Goal: Task Accomplishment & Management: Manage account settings

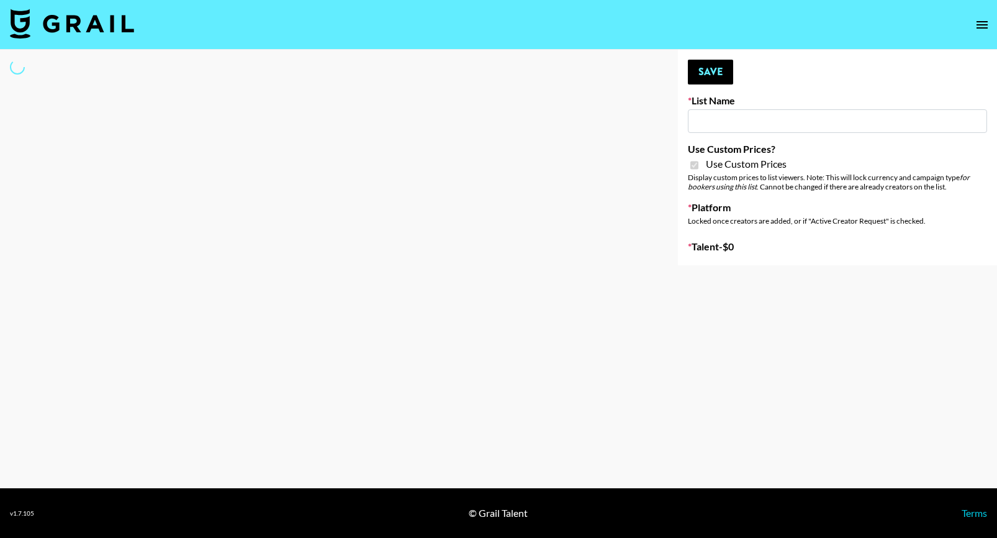
type input "**Noschinko UGC**"
checkbox input "true"
select select "Brand"
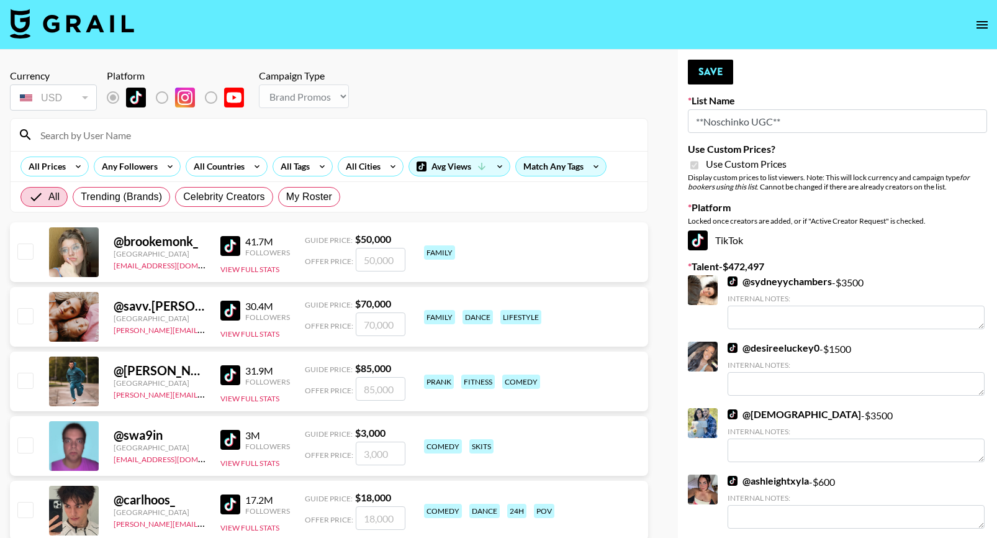
click at [119, 135] on input at bounding box center [336, 135] width 607 height 20
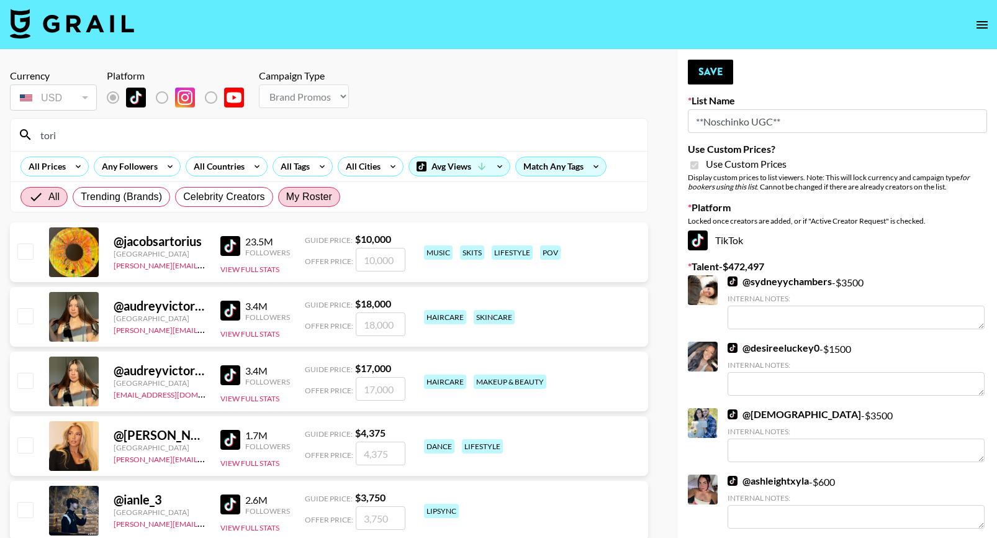
type input "tori"
click at [310, 187] on label "My Roster" at bounding box center [309, 197] width 62 height 20
click at [286, 197] on input "My Roster" at bounding box center [286, 197] width 0 height 0
radio input "true"
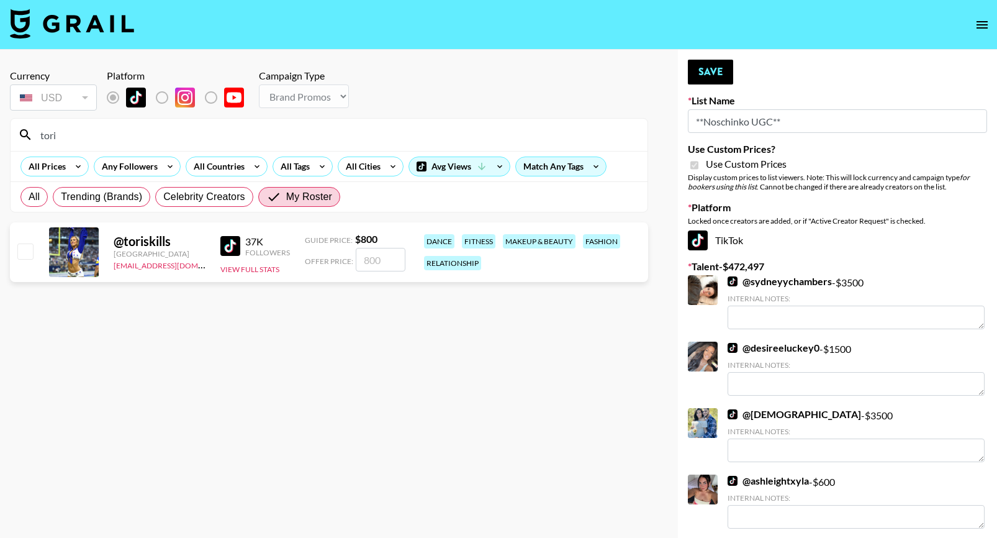
click at [20, 245] on input "checkbox" at bounding box center [24, 250] width 15 height 15
checkbox input "true"
type input "800"
click at [714, 76] on button "Save" at bounding box center [710, 72] width 45 height 25
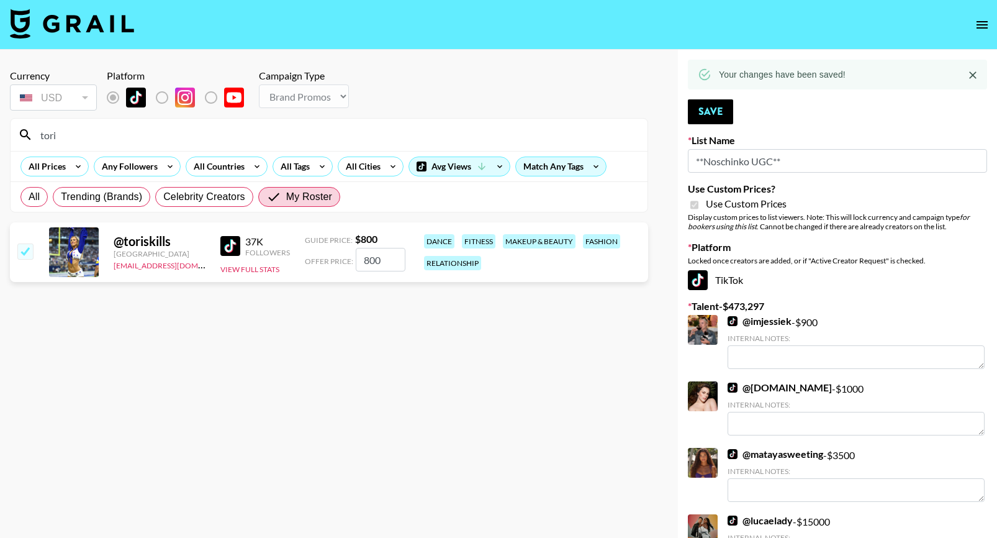
click at [24, 129] on div "tori" at bounding box center [329, 135] width 637 height 32
type input "\"
type input "fai"
click at [29, 255] on input "checkbox" at bounding box center [24, 250] width 15 height 15
checkbox input "true"
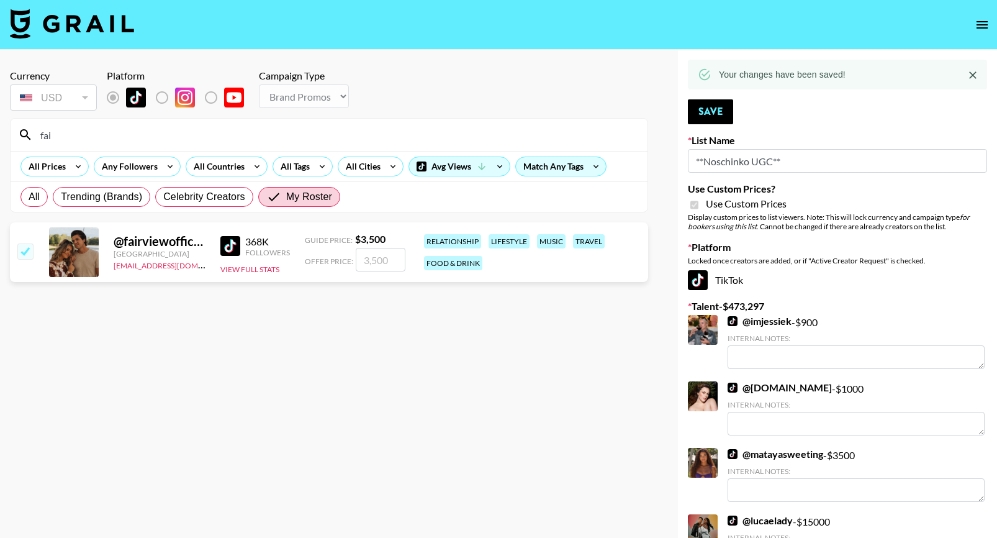
type input "3500"
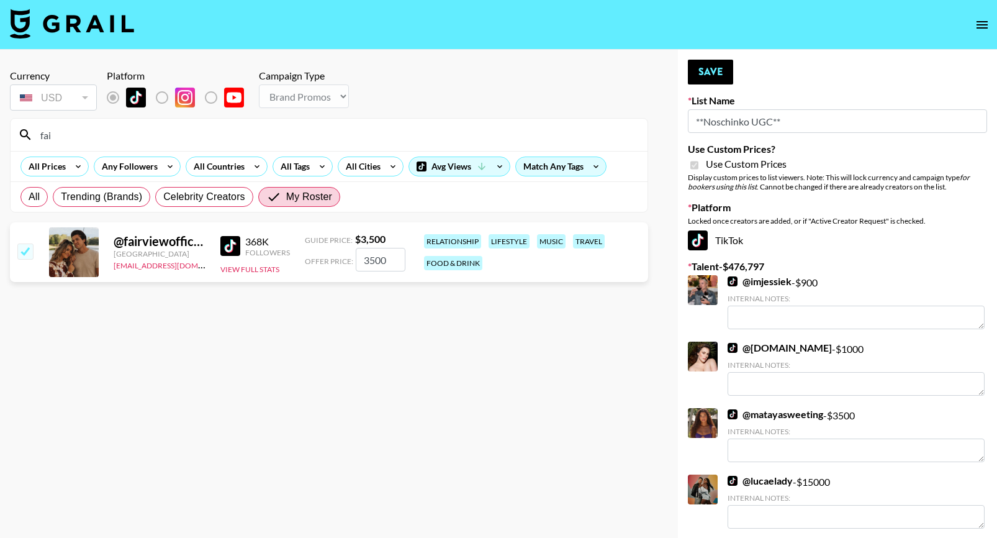
drag, startPoint x: 390, startPoint y: 256, endPoint x: 291, endPoint y: 255, distance: 98.7
click at [291, 255] on div "@ fairviewofficial United States alyssa.bogdan@grail-talent.com 368K Followers …" at bounding box center [329, 252] width 638 height 60
checkbox input "false"
type input "1"
checkbox input "true"
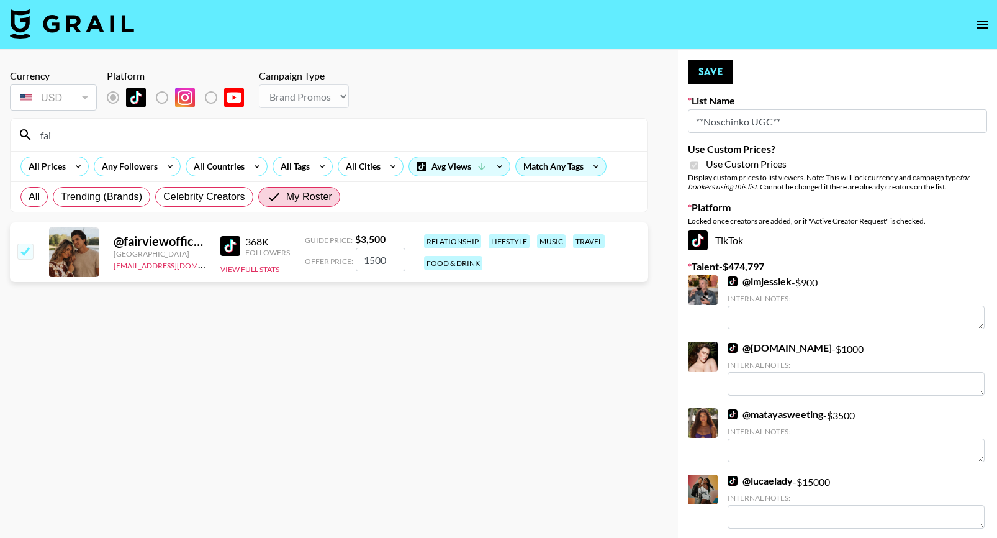
type input "1500"
click at [705, 60] on button "Save" at bounding box center [710, 72] width 45 height 25
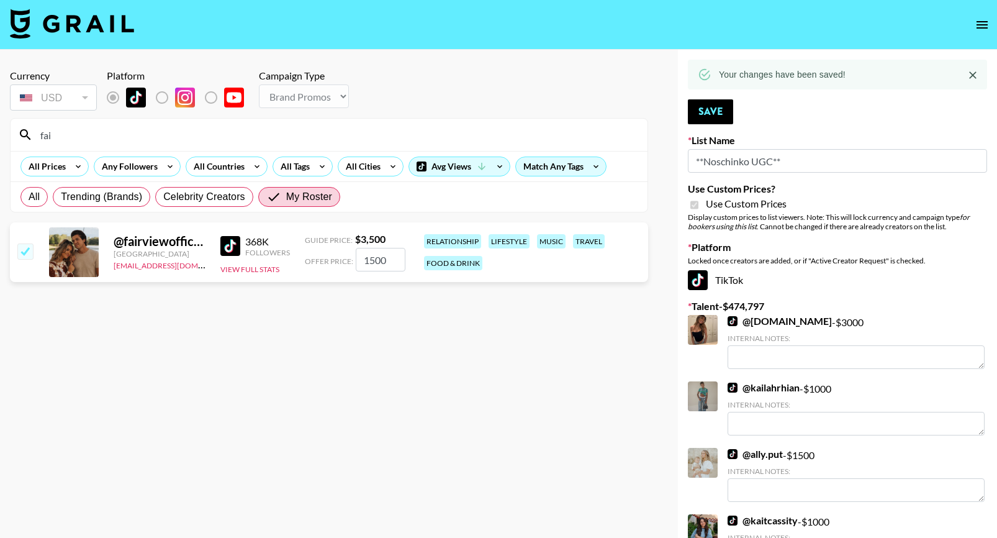
drag, startPoint x: 66, startPoint y: 142, endPoint x: 24, endPoint y: 137, distance: 43.1
click at [24, 138] on div "fai" at bounding box center [329, 135] width 637 height 32
type input "chri"
click at [32, 247] on input "checkbox" at bounding box center [24, 250] width 15 height 15
checkbox input "true"
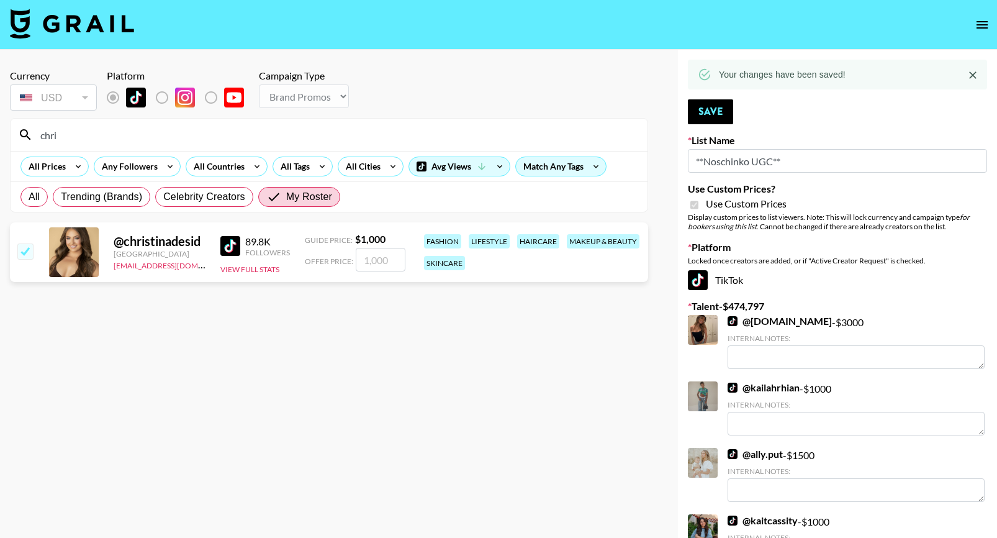
type input "1000"
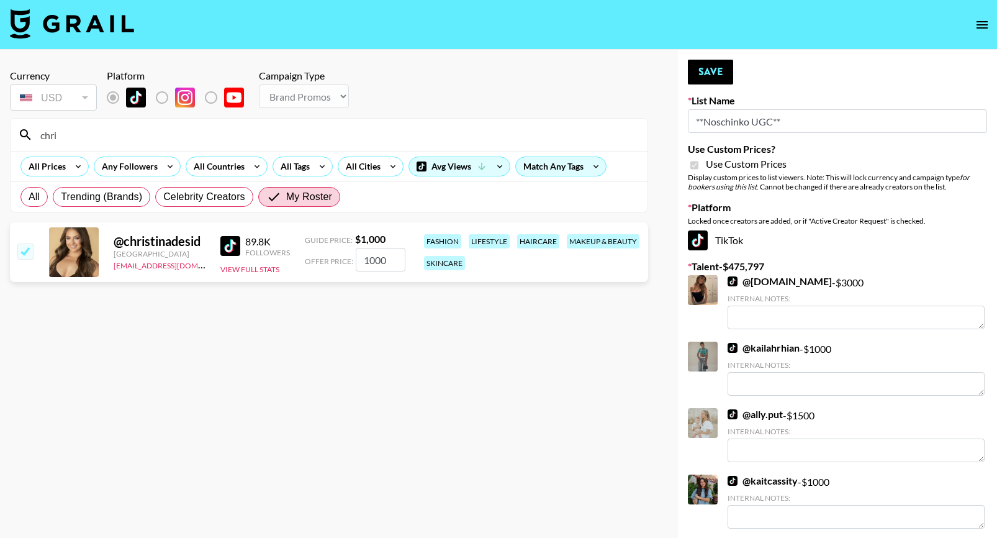
drag, startPoint x: 391, startPoint y: 261, endPoint x: 330, endPoint y: 255, distance: 61.8
click at [333, 256] on div "Offer Price: 1000" at bounding box center [355, 260] width 101 height 24
checkbox input "false"
type input "5"
checkbox input "true"
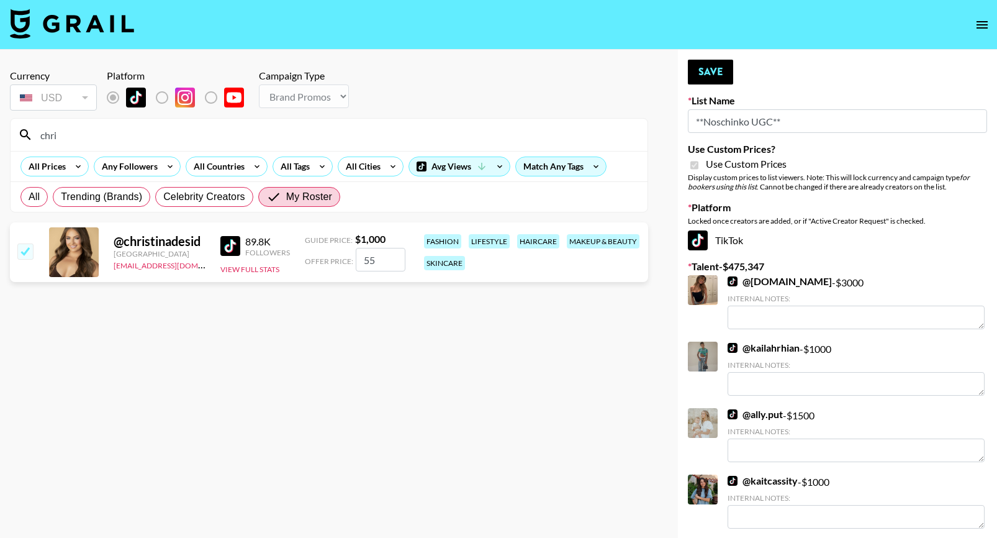
type input "5"
checkbox input "false"
type input "6"
checkbox input "true"
type input "600"
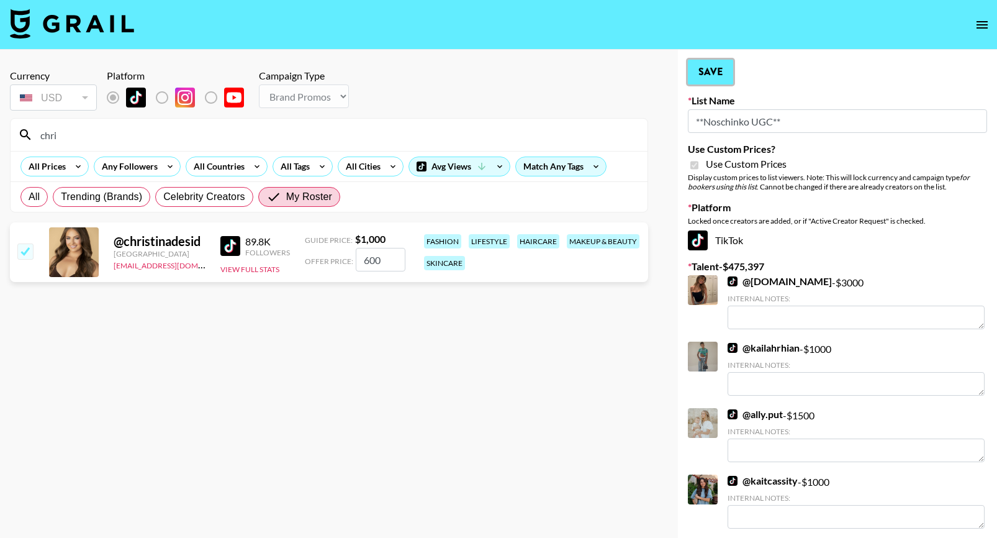
click at [710, 68] on button "Save" at bounding box center [710, 72] width 45 height 25
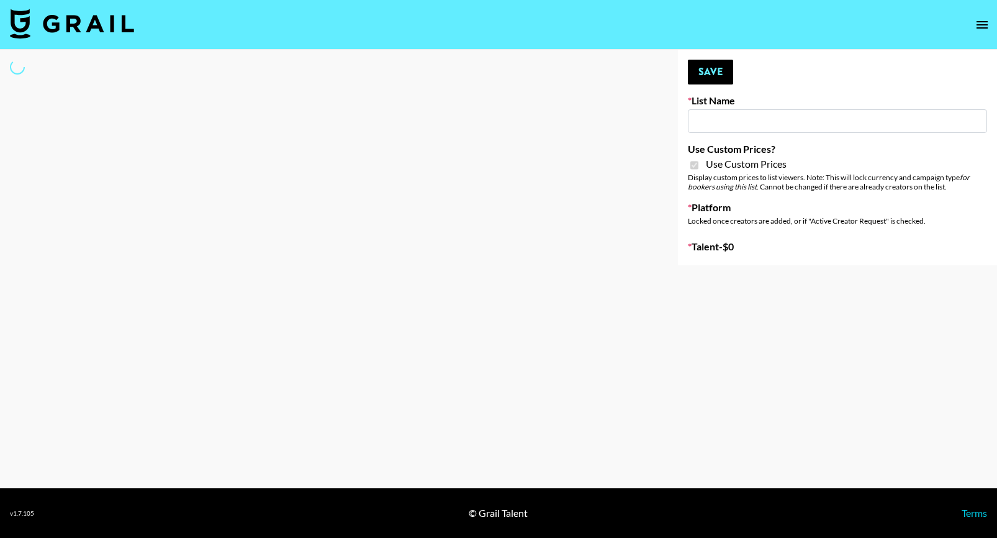
type input "LISEN Watch"
checkbox input "true"
select select "Brand"
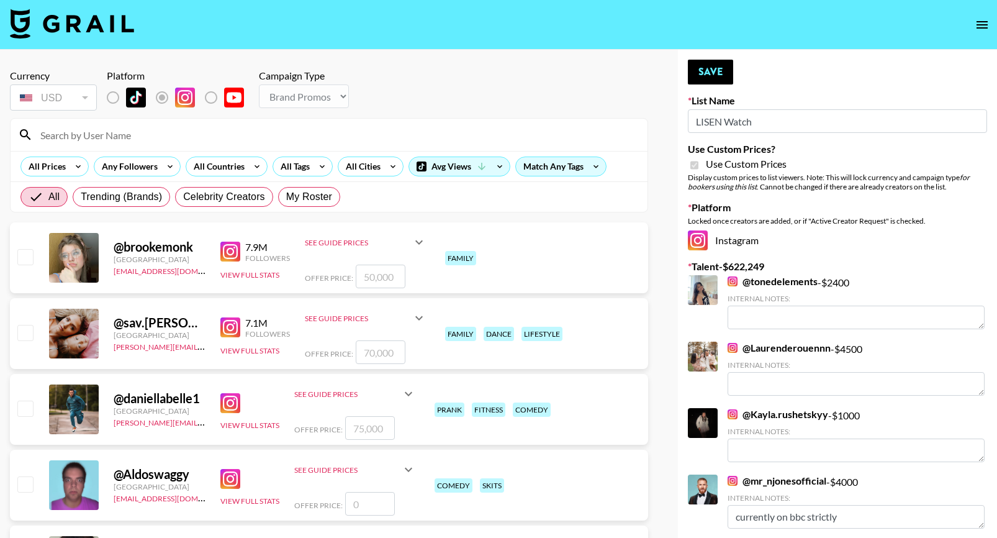
click at [133, 140] on input at bounding box center [336, 135] width 607 height 20
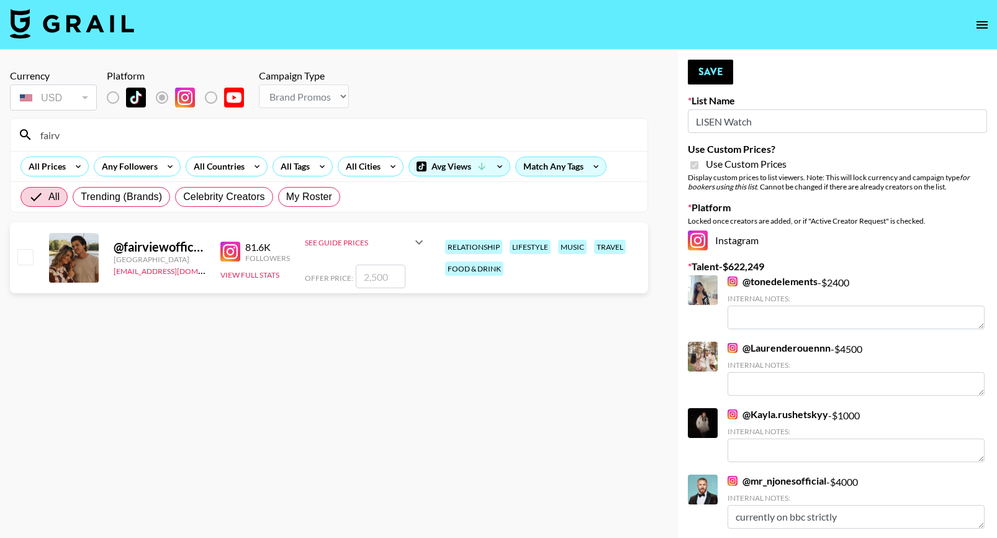
type input "fairv"
click at [29, 253] on input "checkbox" at bounding box center [24, 256] width 15 height 15
checkbox input "true"
type input "2500"
drag, startPoint x: 387, startPoint y: 274, endPoint x: 278, endPoint y: 264, distance: 110.4
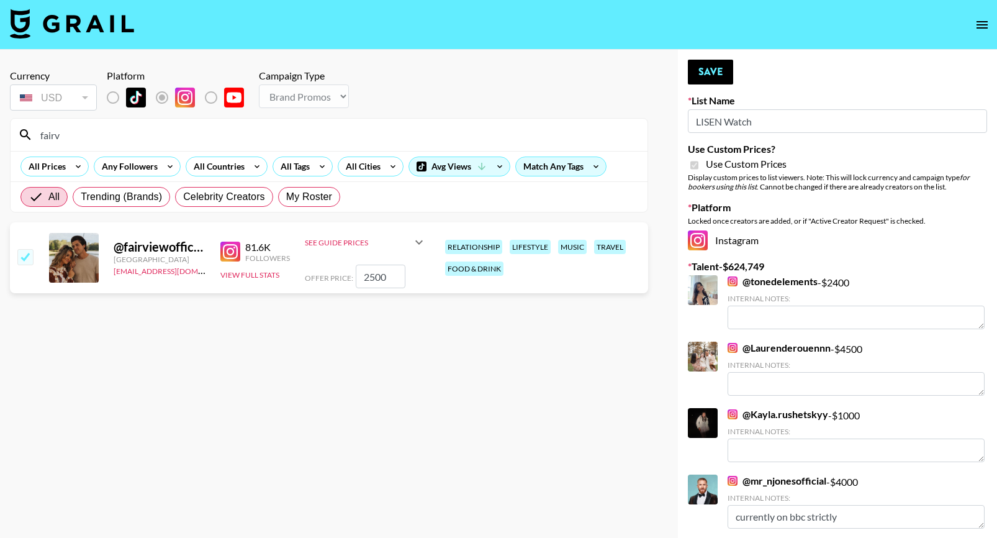
click at [278, 264] on div "@ fairviewofficial [GEOGRAPHIC_DATA] [EMAIL_ADDRESS][DOMAIN_NAME] 81.6K Followe…" at bounding box center [329, 257] width 638 height 71
checkbox input "false"
type input "8"
checkbox input "true"
type input "850"
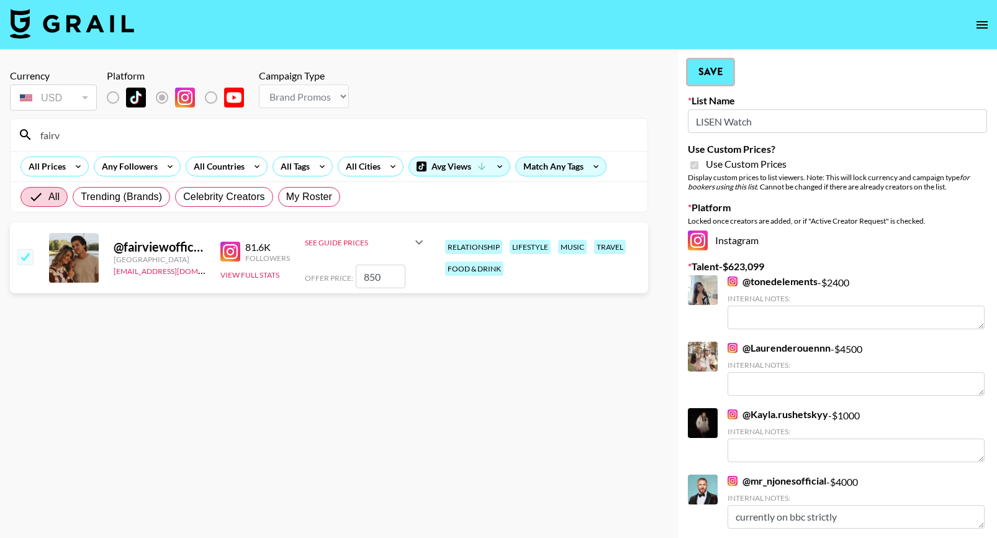
click at [716, 68] on button "Save" at bounding box center [710, 72] width 45 height 25
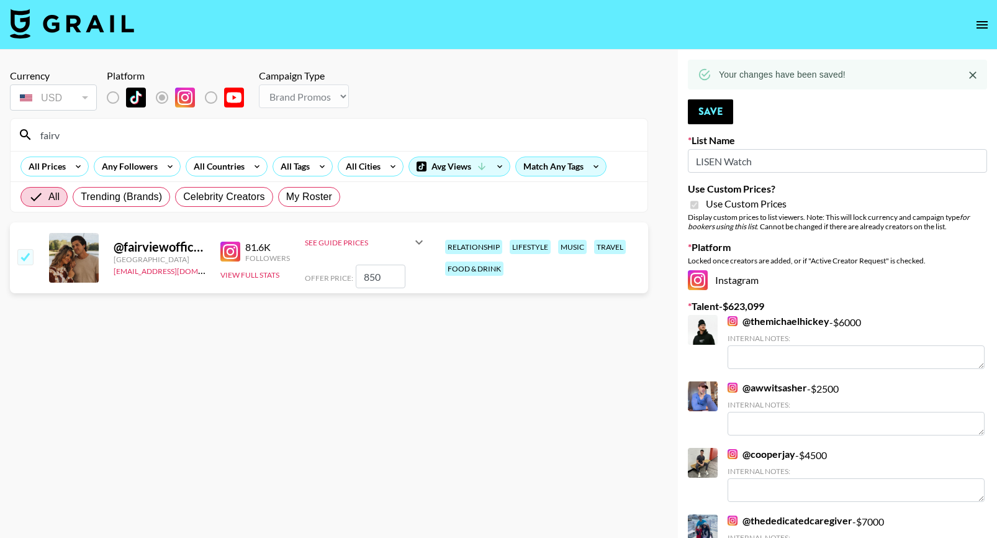
drag, startPoint x: 71, startPoint y: 138, endPoint x: 1, endPoint y: 115, distance: 74.4
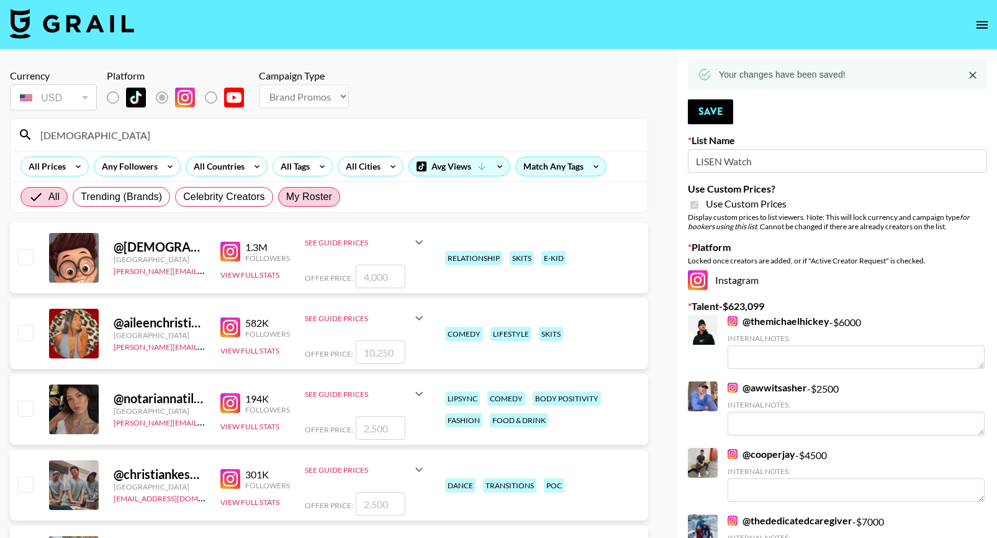
type input "[DEMOGRAPHIC_DATA]"
click at [319, 201] on span "My Roster" at bounding box center [309, 196] width 46 height 15
click at [286, 197] on input "My Roster" at bounding box center [286, 197] width 0 height 0
radio input "true"
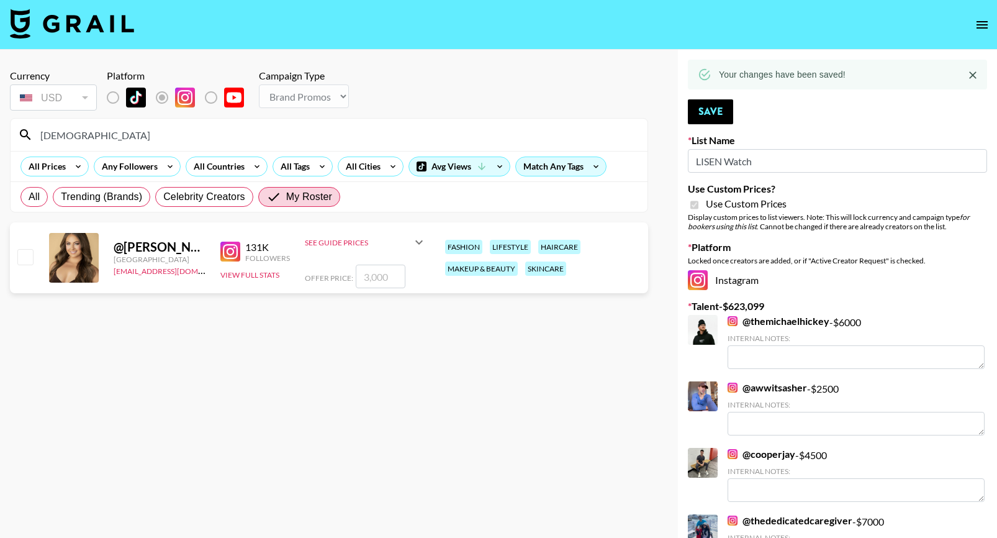
click at [22, 263] on input "checkbox" at bounding box center [24, 256] width 15 height 15
click at [28, 261] on input "checkbox" at bounding box center [24, 256] width 15 height 15
checkbox input "false"
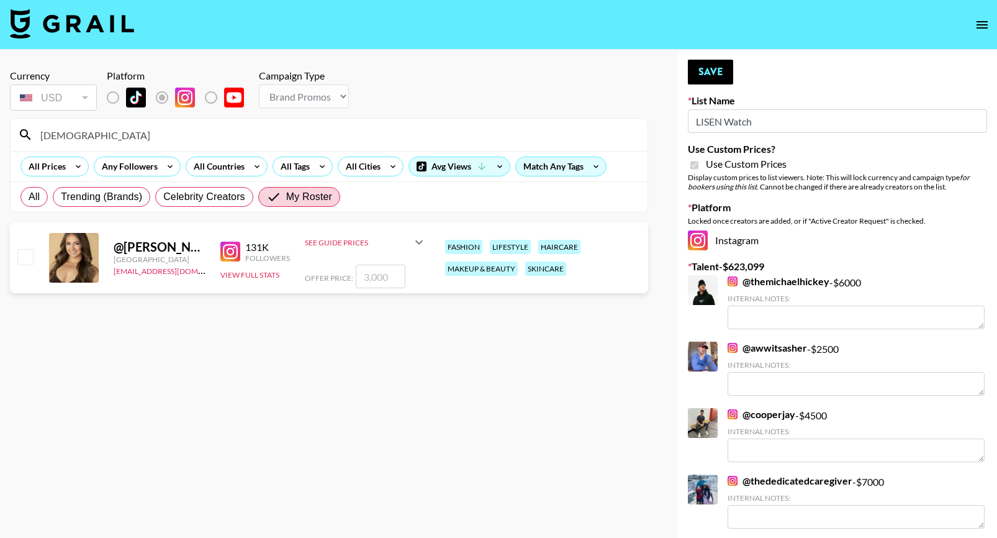
click at [29, 260] on input "checkbox" at bounding box center [24, 256] width 15 height 15
checkbox input "true"
type input "3000"
drag, startPoint x: 396, startPoint y: 272, endPoint x: 228, endPoint y: 272, distance: 167.0
click at [233, 272] on div "@ christina_desiderio United States [EMAIL_ADDRESS][DOMAIN_NAME] 131K Followers…" at bounding box center [329, 257] width 638 height 71
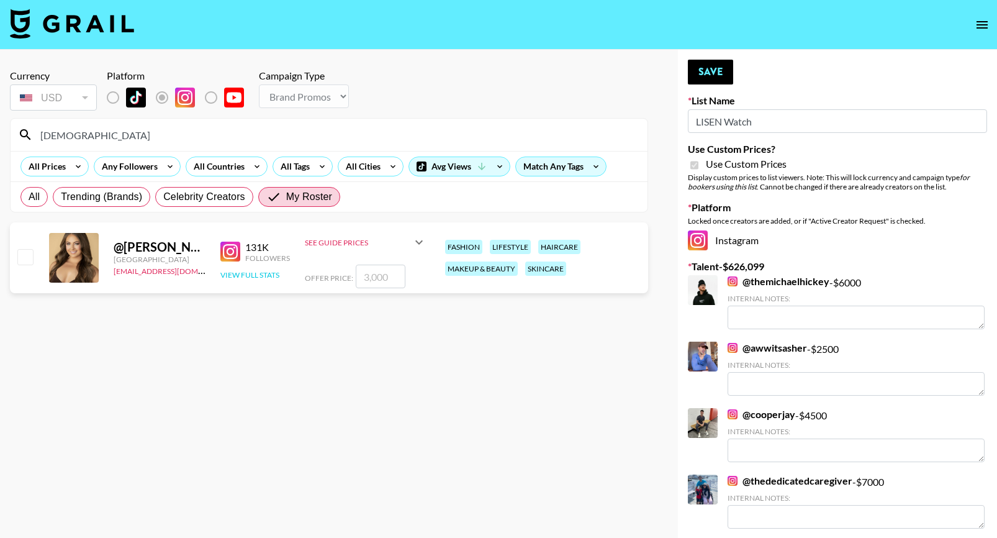
checkbox input "false"
type input "4"
checkbox input "true"
type input "450"
click at [710, 63] on button "Save" at bounding box center [710, 72] width 45 height 25
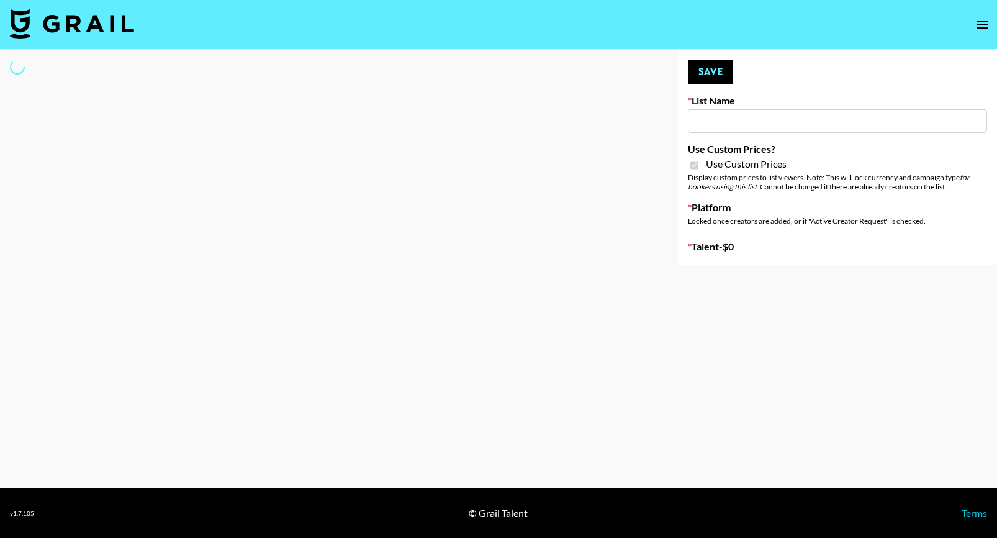
type input "Hetras"
checkbox input "true"
select select "Brand"
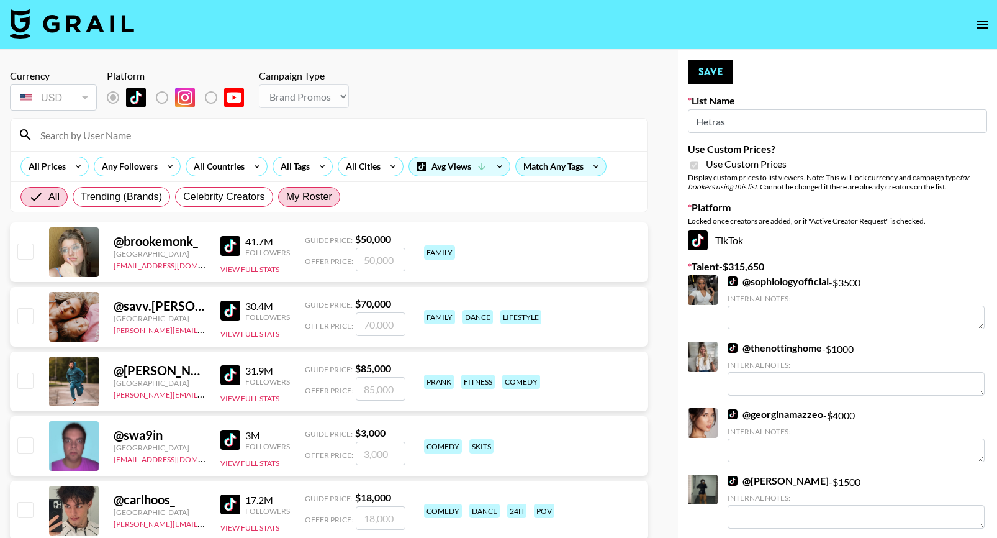
click at [307, 199] on span "My Roster" at bounding box center [309, 196] width 46 height 15
click at [286, 197] on input "My Roster" at bounding box center [286, 197] width 0 height 0
radio input "true"
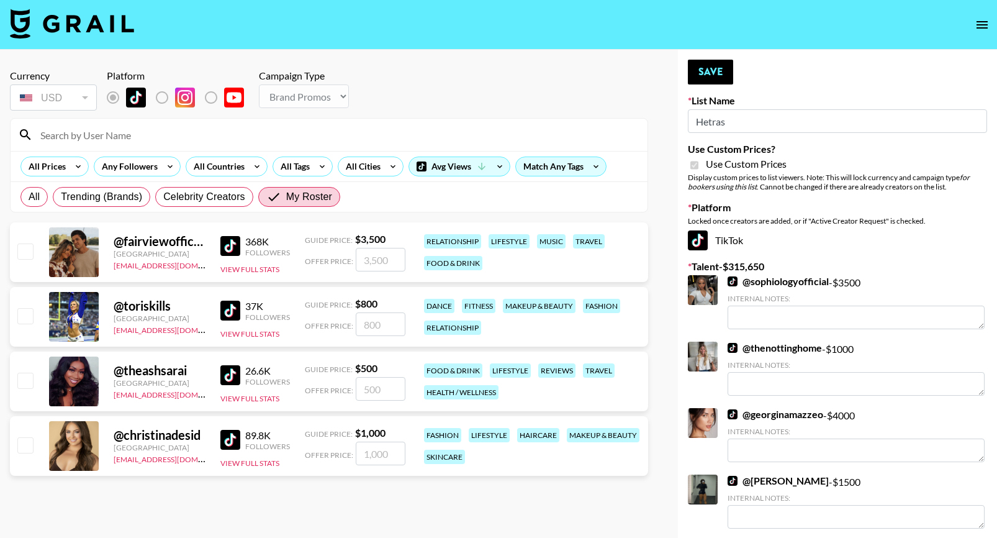
click at [387, 322] on input "number" at bounding box center [381, 324] width 50 height 24
click at [20, 312] on input "checkbox" at bounding box center [24, 315] width 15 height 15
checkbox input "true"
type input "800"
click at [27, 445] on input "checkbox" at bounding box center [24, 444] width 15 height 15
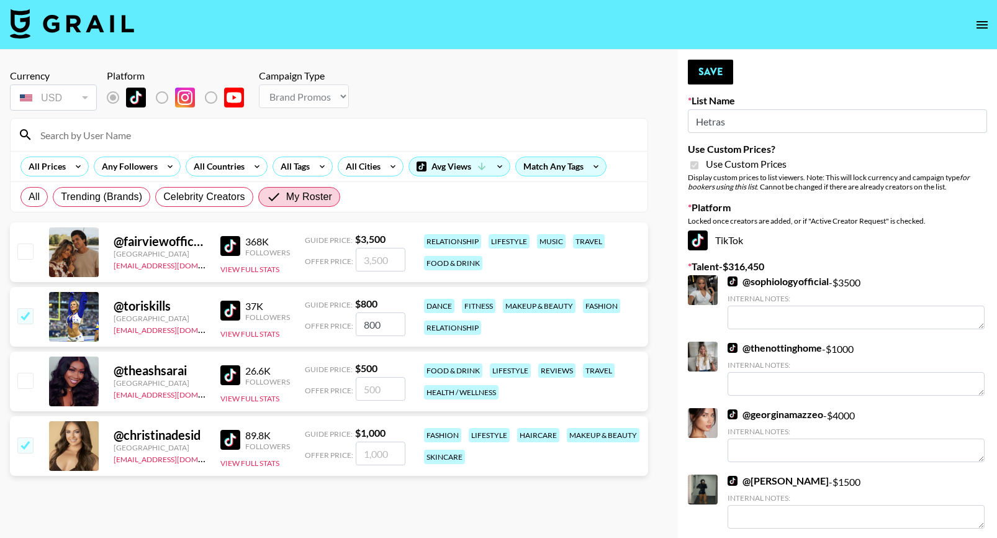
checkbox input "true"
type input "1000"
drag, startPoint x: 395, startPoint y: 455, endPoint x: 275, endPoint y: 437, distance: 121.2
click at [275, 437] on div "@ christinadesid United States alyssa.bogdan@grail-talent.com 89.8K Followers V…" at bounding box center [329, 446] width 638 height 60
checkbox input "false"
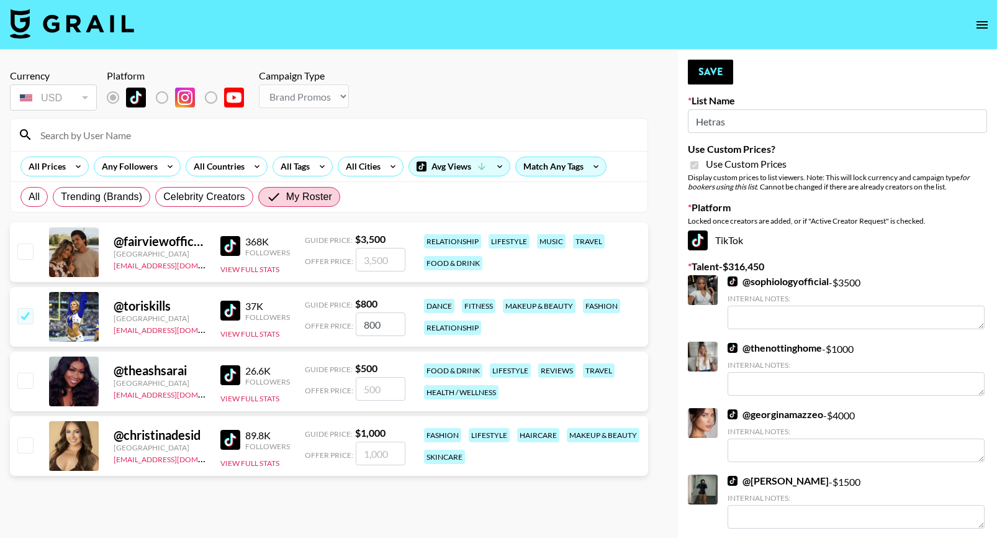
type input "4"
checkbox input "true"
type input "450"
click at [24, 255] on input "checkbox" at bounding box center [24, 250] width 15 height 15
checkbox input "true"
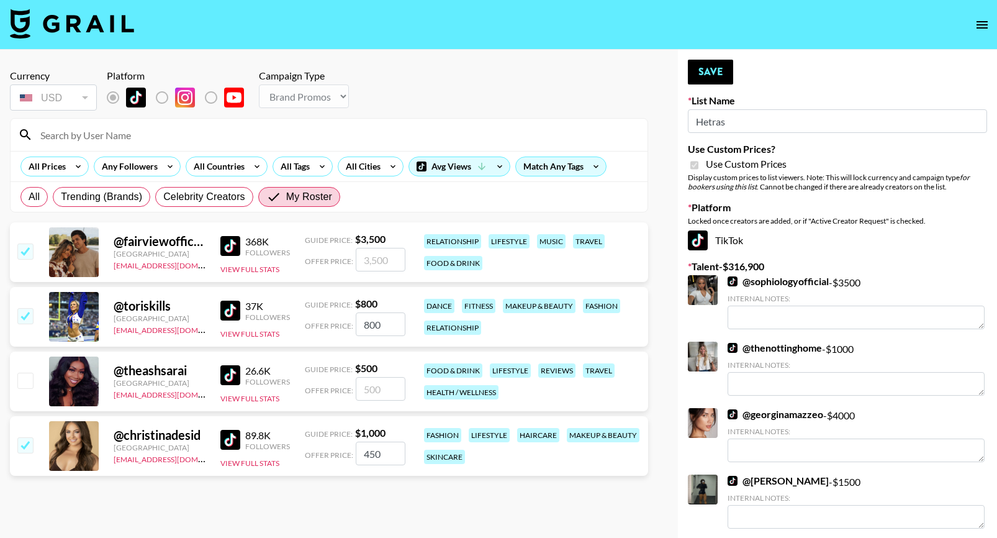
type input "3500"
drag, startPoint x: 384, startPoint y: 263, endPoint x: 322, endPoint y: 250, distance: 62.8
click at [323, 250] on div "Offer Price: 3500" at bounding box center [355, 260] width 101 height 24
checkbox input "false"
type input "1"
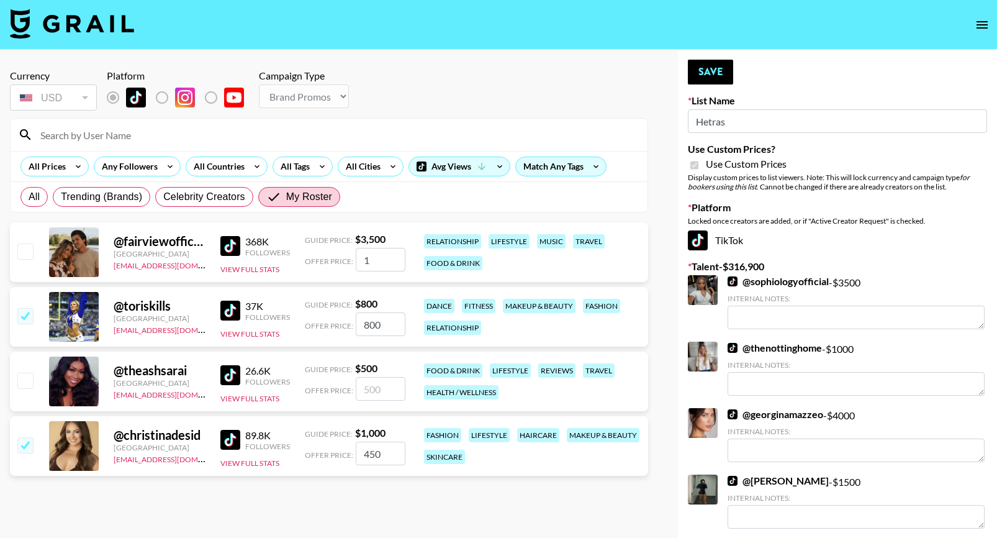
checkbox input "true"
type input "1000"
click at [716, 75] on button "Save" at bounding box center [710, 72] width 45 height 25
